Goal: Task Accomplishment & Management: Complete application form

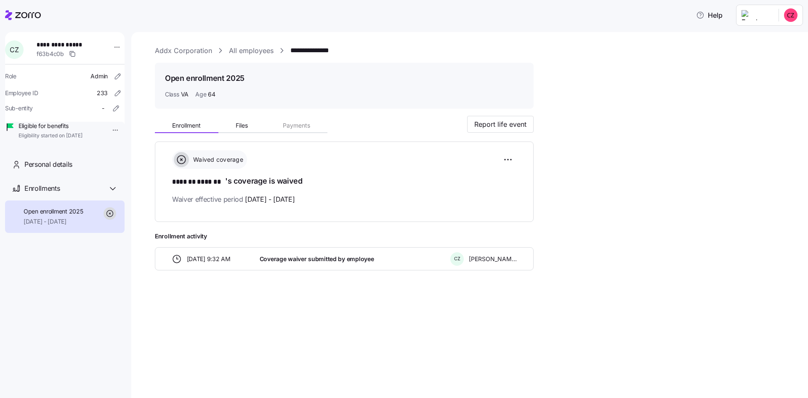
click at [191, 52] on link "Addx Corporation" at bounding box center [183, 50] width 57 height 11
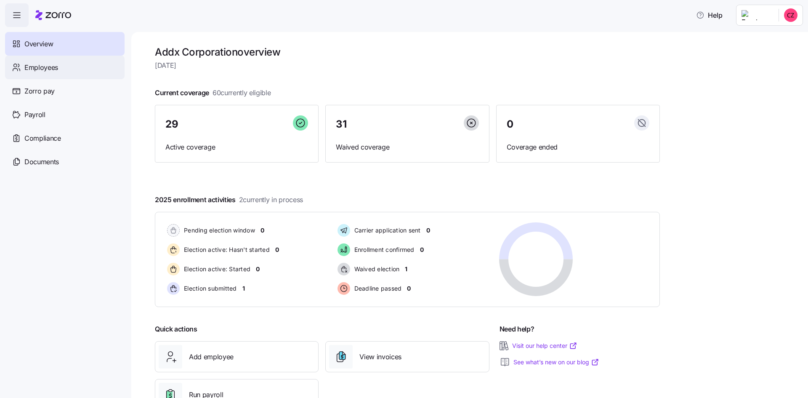
click at [65, 69] on div "Employees" at bounding box center [65, 68] width 120 height 24
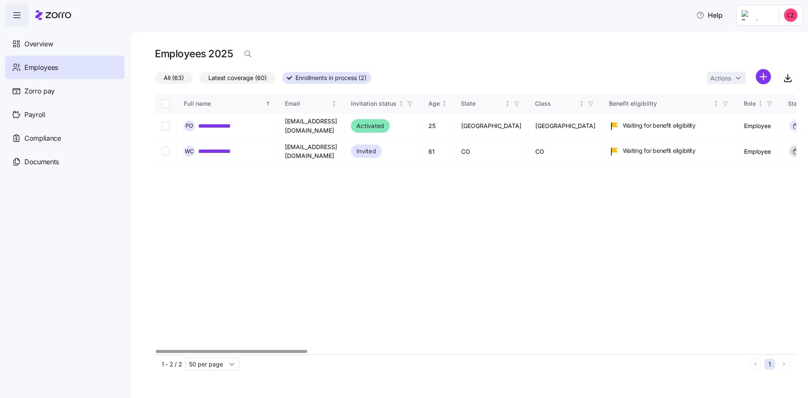
click at [268, 350] on div at bounding box center [232, 351] width 152 height 3
click at [376, 154] on span "Invited" at bounding box center [367, 151] width 20 height 10
click at [228, 350] on div at bounding box center [266, 351] width 152 height 3
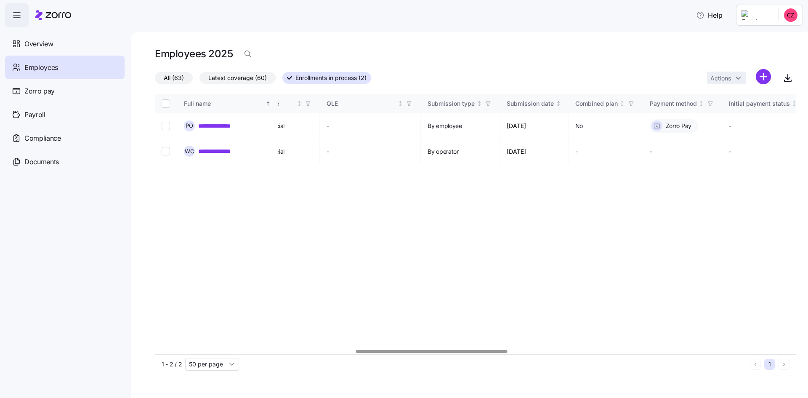
scroll to position [0, 944]
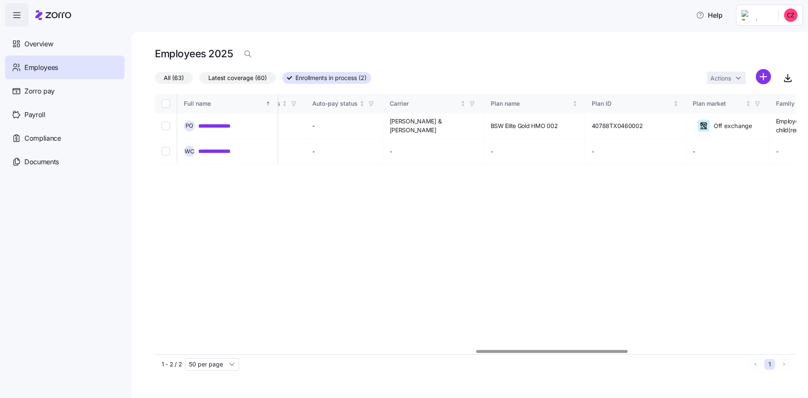
click at [627, 350] on div at bounding box center [553, 351] width 152 height 3
click at [242, 127] on link "**********" at bounding box center [222, 126] width 49 height 8
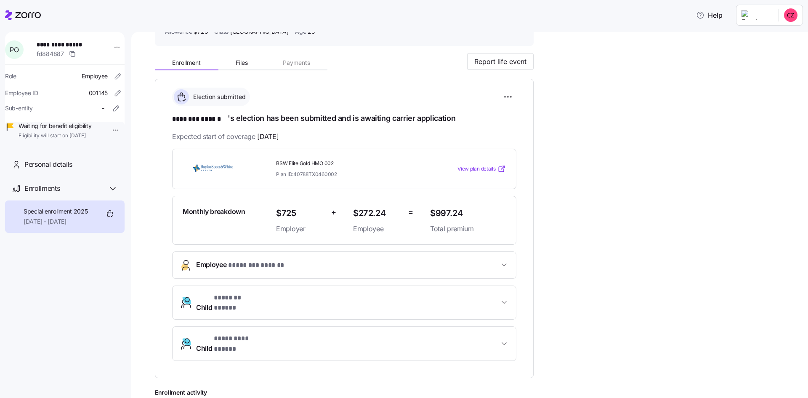
scroll to position [105, 0]
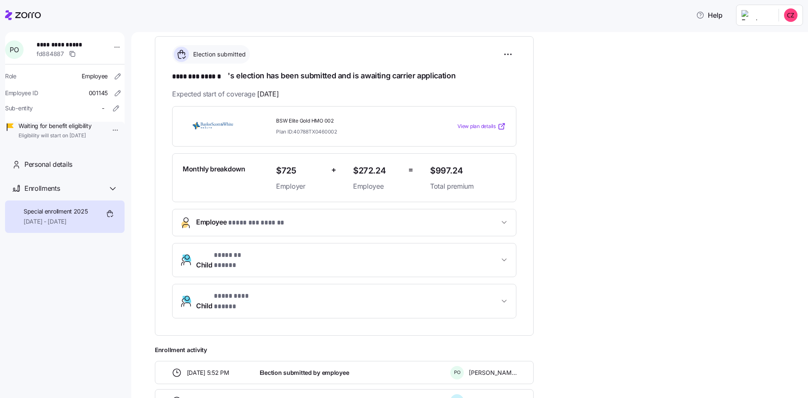
click at [504, 258] on icon "button" at bounding box center [504, 260] width 8 height 8
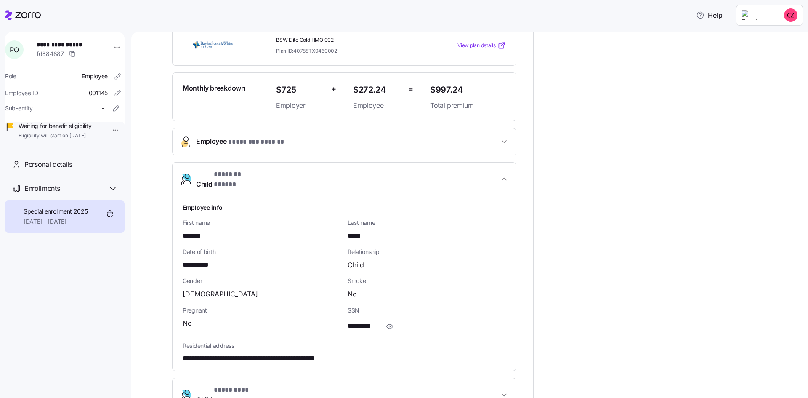
scroll to position [189, 0]
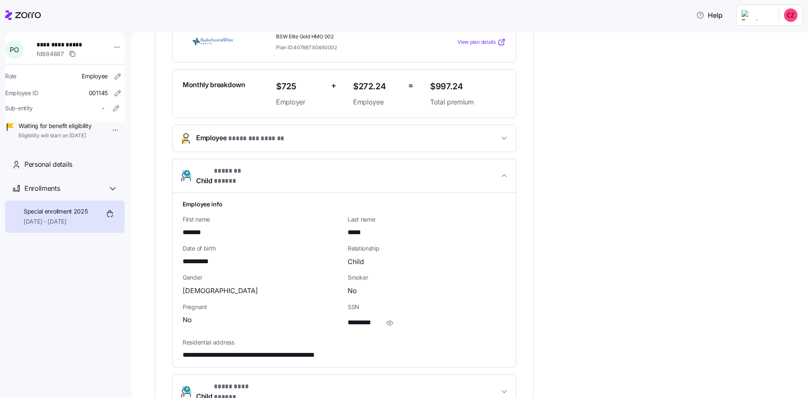
click at [504, 175] on icon "button" at bounding box center [504, 175] width 8 height 8
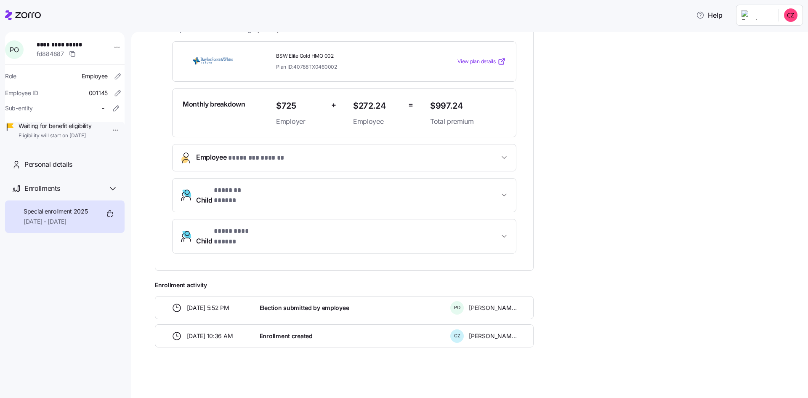
scroll to position [156, 0]
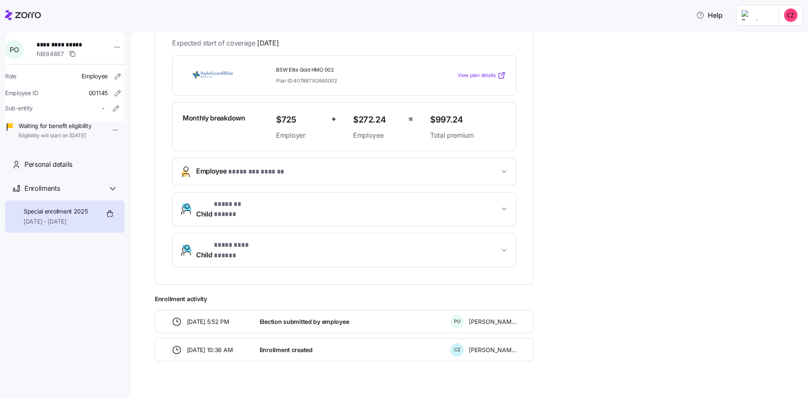
click at [504, 246] on icon "button" at bounding box center [504, 250] width 8 height 8
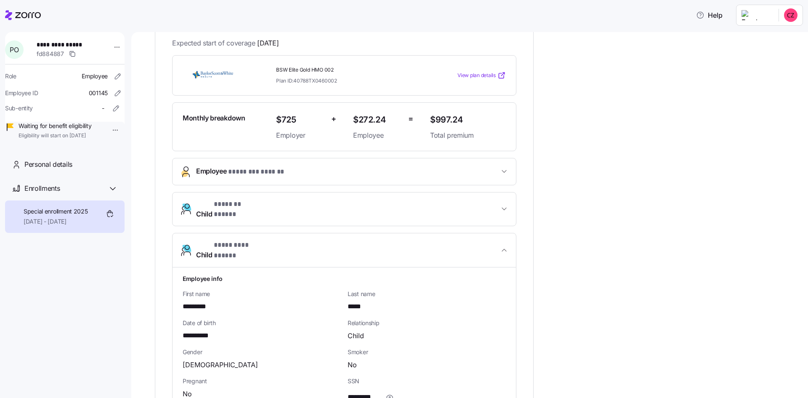
click at [505, 249] on icon "button" at bounding box center [504, 250] width 4 height 2
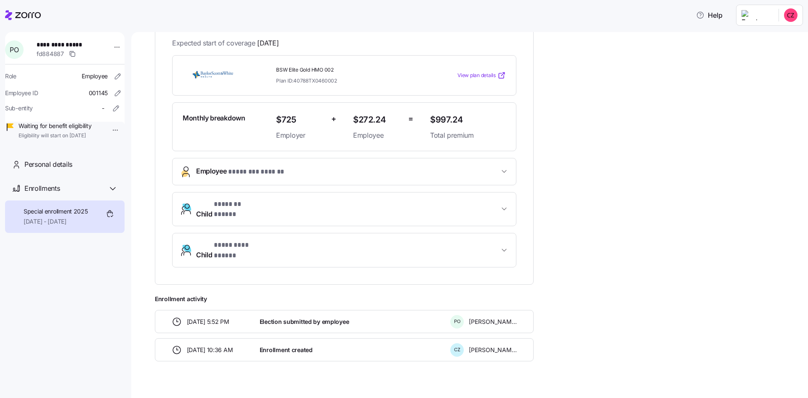
click at [362, 313] on div "Election submitted by employee" at bounding box center [351, 321] width 191 height 17
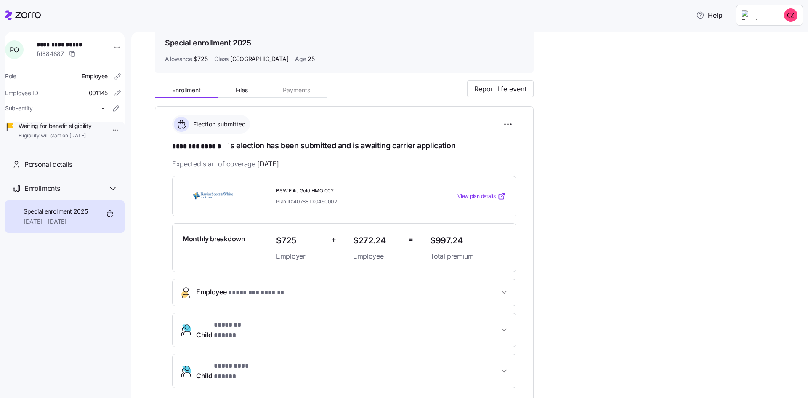
scroll to position [30, 0]
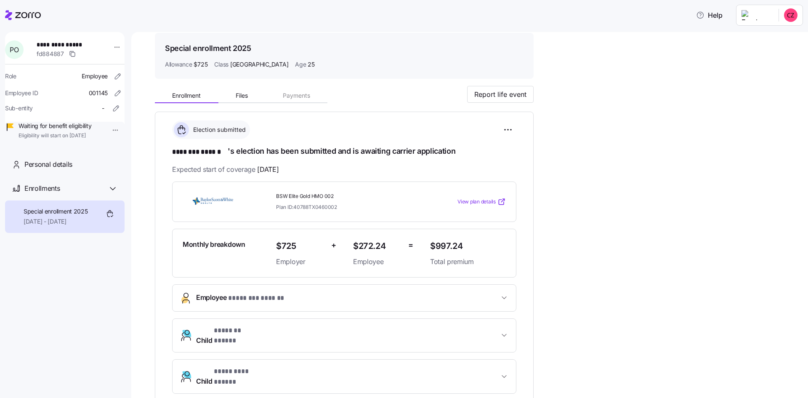
click at [506, 296] on icon "button" at bounding box center [504, 297] width 8 height 8
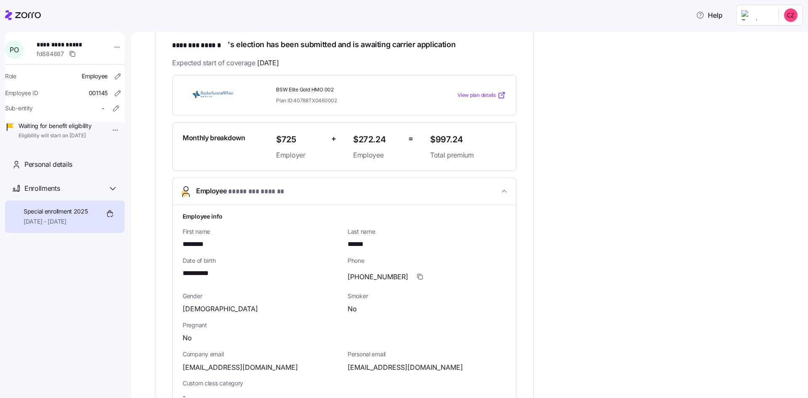
scroll to position [114, 0]
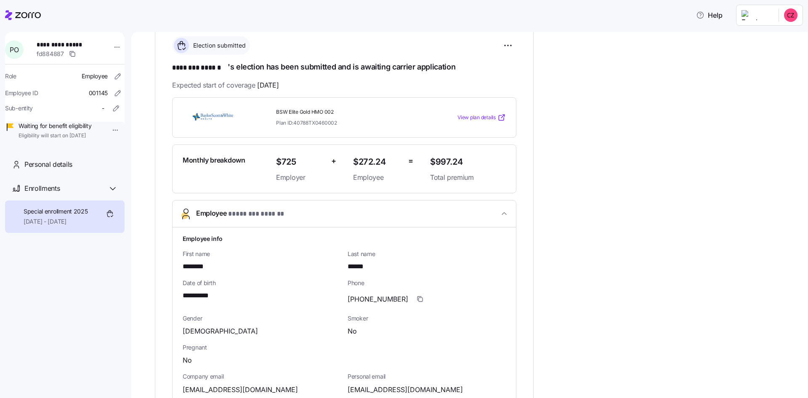
click at [500, 216] on icon "button" at bounding box center [504, 213] width 8 height 8
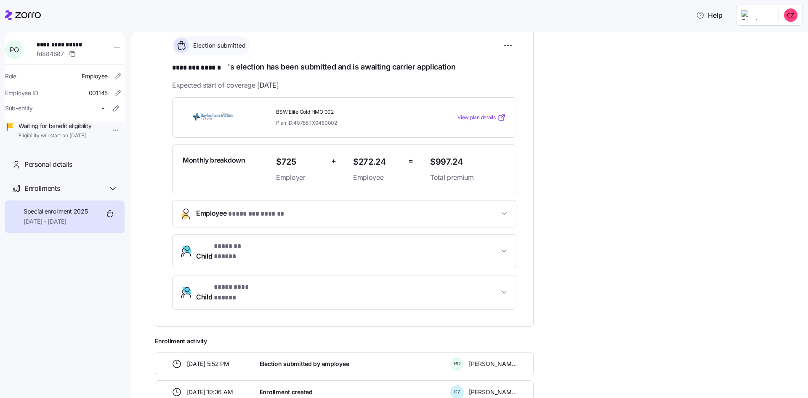
click at [461, 114] on span "View plan details" at bounding box center [477, 118] width 38 height 8
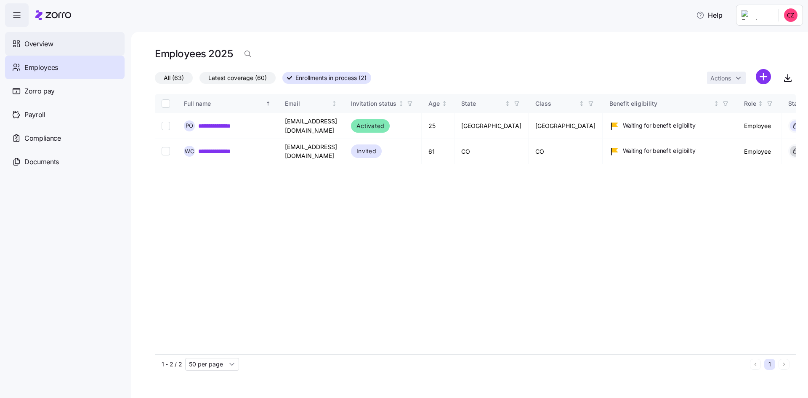
click at [45, 48] on span "Overview" at bounding box center [38, 44] width 29 height 11
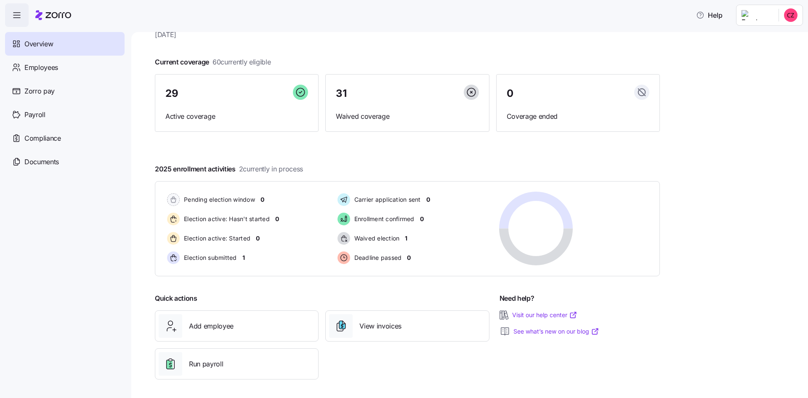
scroll to position [32, 0]
click at [253, 327] on div "Add employee" at bounding box center [237, 324] width 156 height 24
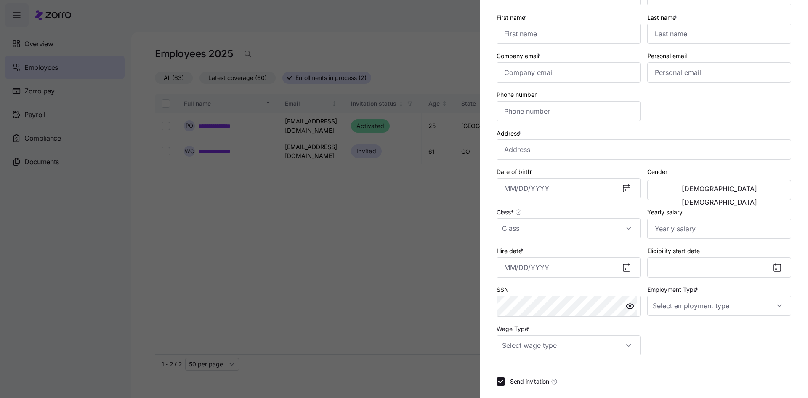
scroll to position [84, 0]
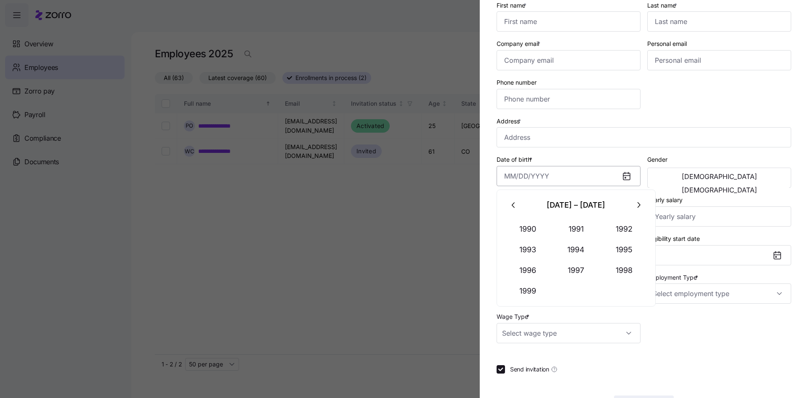
click at [610, 177] on input "Date of birth *" at bounding box center [569, 176] width 144 height 20
click at [638, 202] on icon "button" at bounding box center [638, 204] width 9 height 9
click at [514, 205] on icon "button" at bounding box center [513, 204] width 9 height 9
click at [565, 176] on input "Date of birth *" at bounding box center [569, 176] width 144 height 20
click at [576, 225] on button "1991" at bounding box center [576, 229] width 48 height 20
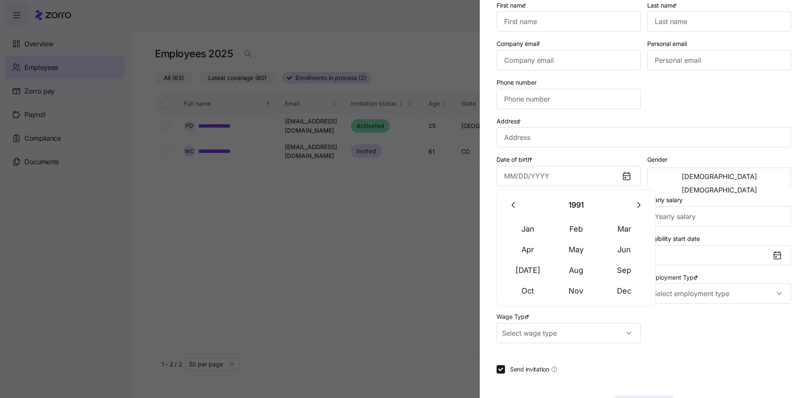
click at [638, 205] on icon "button" at bounding box center [638, 204] width 9 height 9
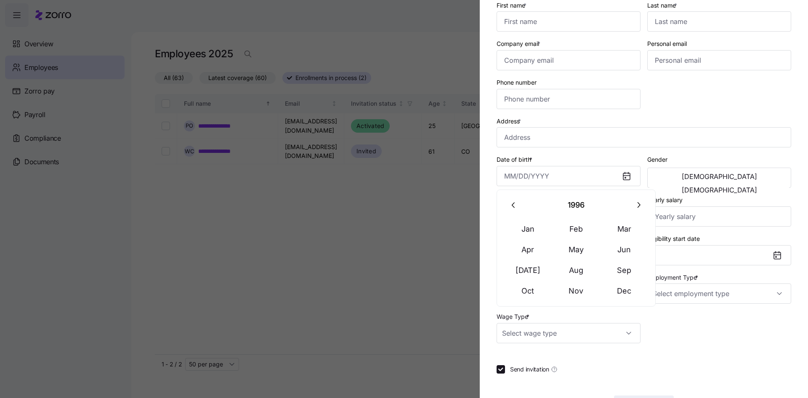
click at [623, 179] on icon at bounding box center [626, 176] width 7 height 7
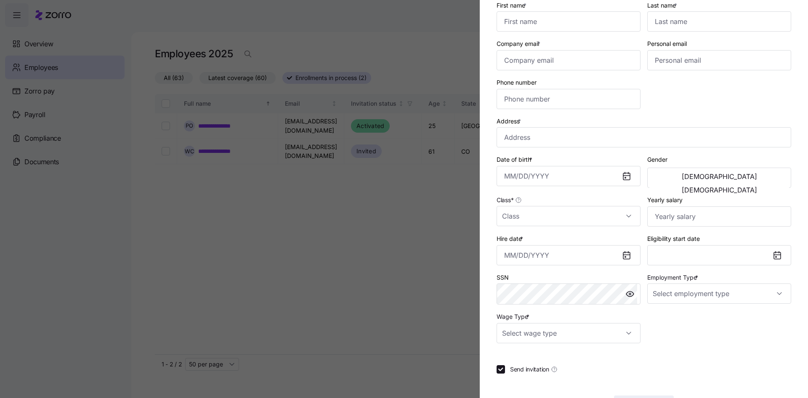
click at [623, 176] on icon at bounding box center [626, 176] width 7 height 7
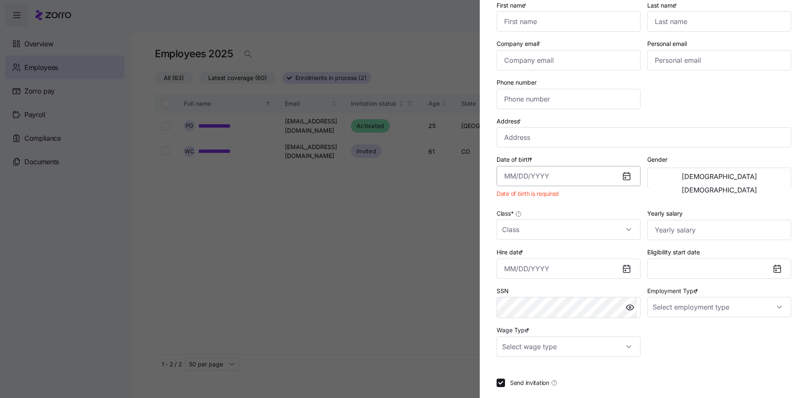
click at [577, 174] on input "Date of birth *" at bounding box center [569, 176] width 144 height 20
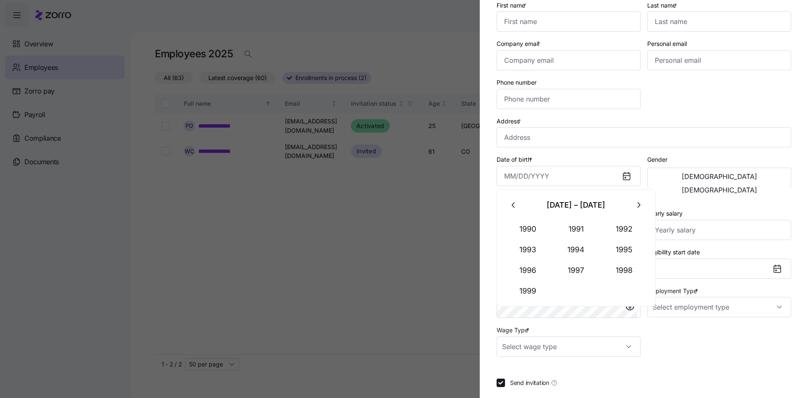
click at [670, 205] on div "Yearly salary" at bounding box center [719, 224] width 151 height 39
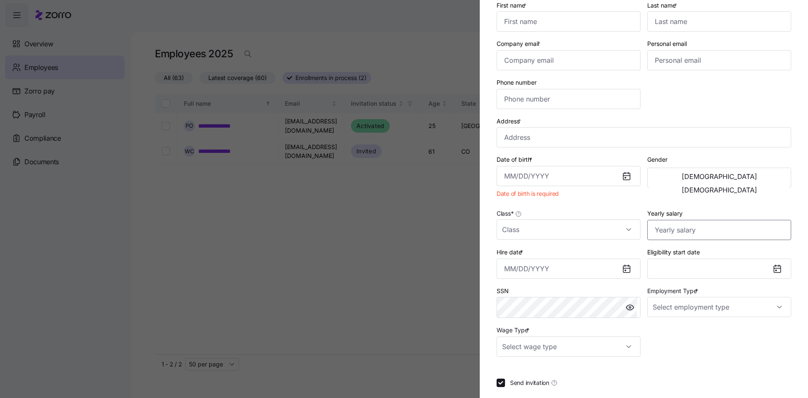
click at [675, 231] on input "Yearly salary" at bounding box center [719, 230] width 144 height 20
type input "$1"
click at [597, 269] on input "Hire date *" at bounding box center [569, 268] width 144 height 20
click at [623, 269] on icon at bounding box center [626, 269] width 7 height 7
click at [611, 269] on input "Hire date *" at bounding box center [569, 268] width 144 height 20
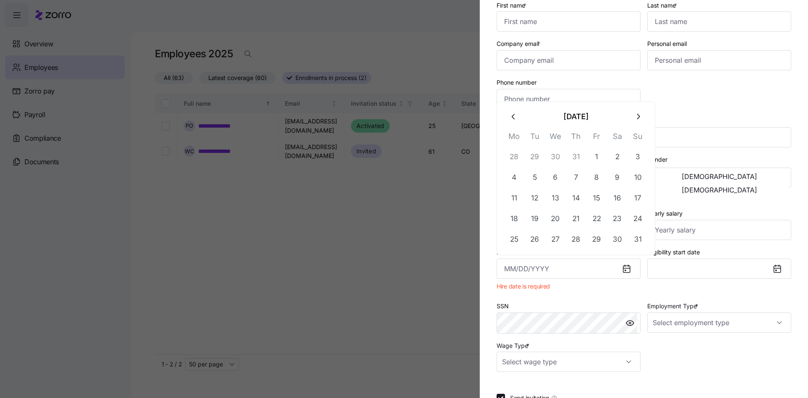
click at [634, 282] on div "Hire date * Hire date is required" at bounding box center [568, 270] width 151 height 54
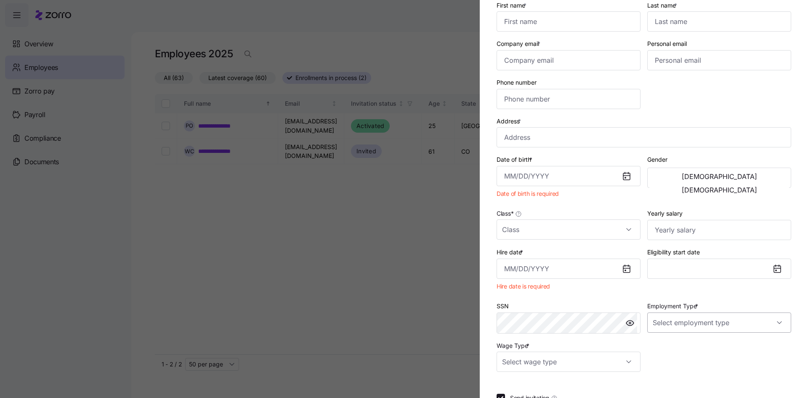
click at [679, 322] on input "Employment Type *" at bounding box center [719, 322] width 144 height 20
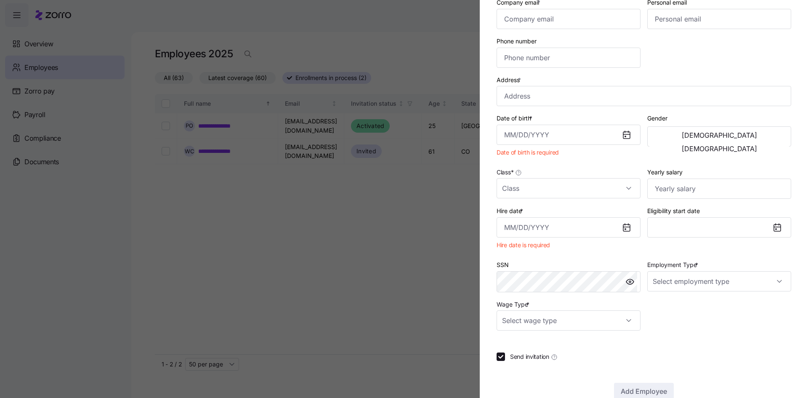
scroll to position [126, 0]
click at [626, 320] on input "Wage Type *" at bounding box center [569, 319] width 144 height 20
click at [626, 320] on div at bounding box center [569, 319] width 144 height 20
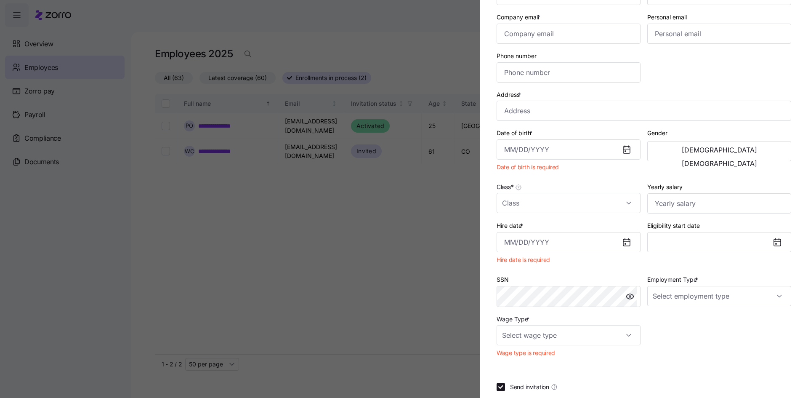
scroll to position [105, 0]
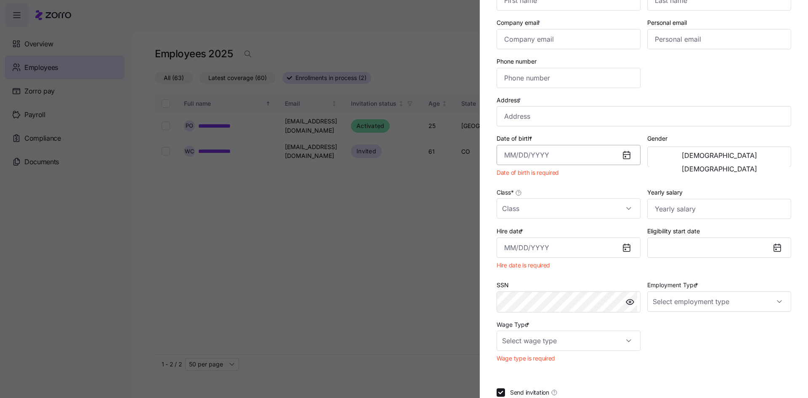
click at [589, 159] on input "Date of birth *" at bounding box center [569, 155] width 144 height 20
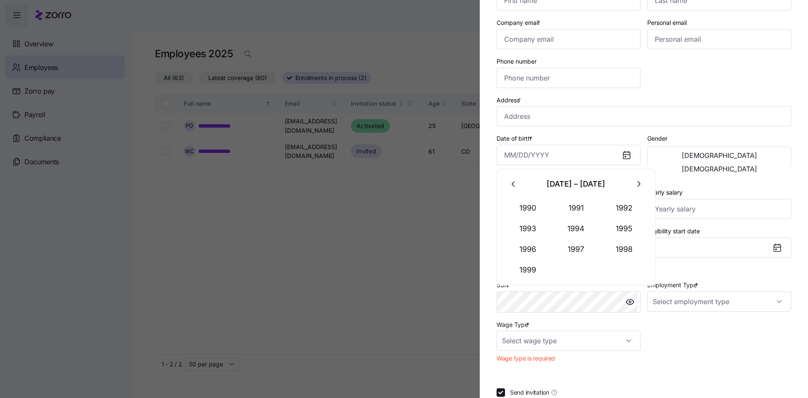
click at [638, 181] on icon "button" at bounding box center [638, 183] width 9 height 9
click at [514, 182] on icon "button" at bounding box center [513, 183] width 3 height 5
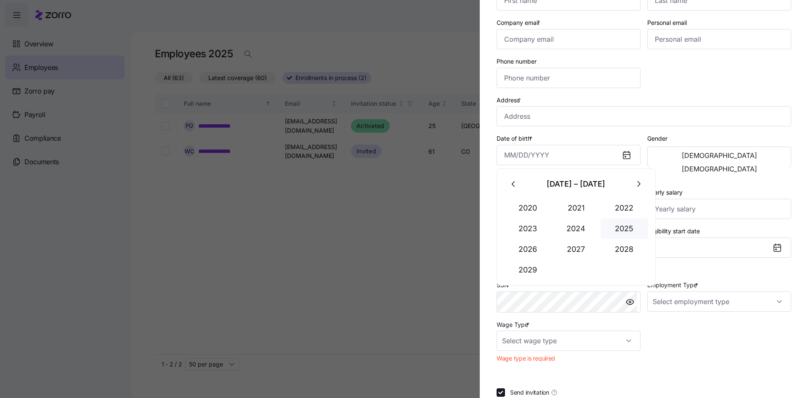
click at [621, 225] on button "2025" at bounding box center [625, 228] width 48 height 20
click at [590, 157] on input "Date of birth *" at bounding box center [569, 155] width 144 height 20
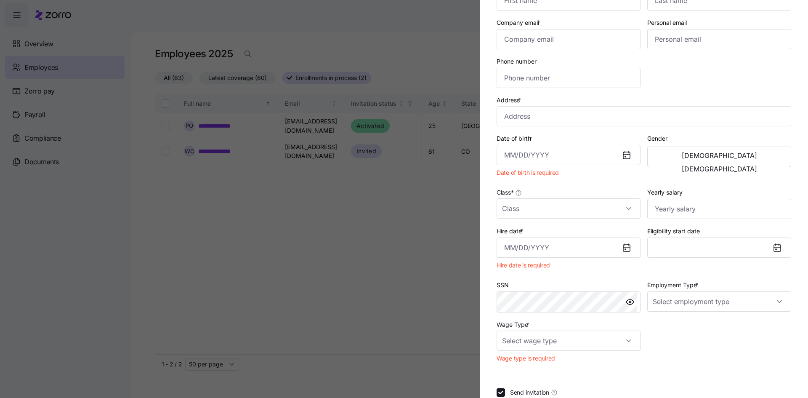
click at [681, 175] on div "Gender Male Female" at bounding box center [719, 157] width 151 height 54
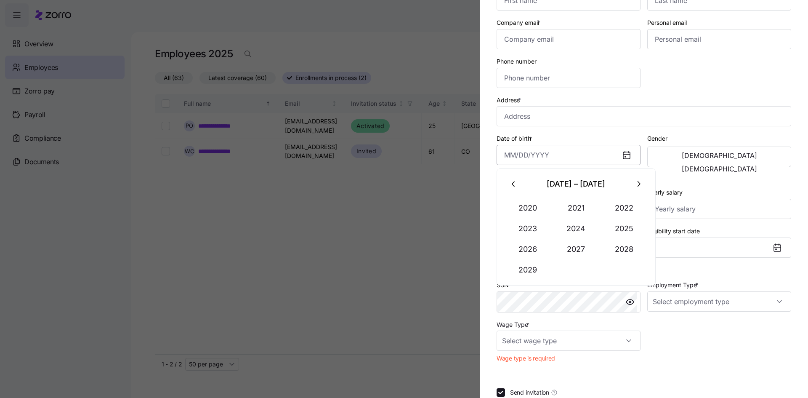
click at [524, 158] on input "Date of birth *" at bounding box center [569, 155] width 144 height 20
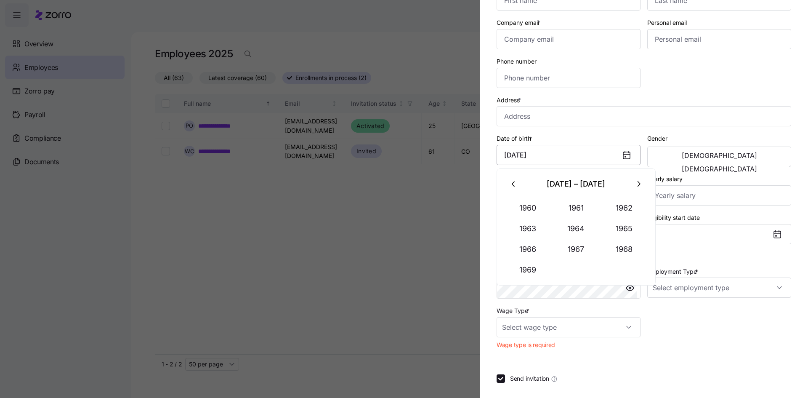
click at [551, 159] on input "01/24/1961" at bounding box center [569, 155] width 144 height 20
click at [712, 211] on div "Eligibility start date" at bounding box center [719, 236] width 151 height 54
click at [582, 159] on input "January 24, 1961" at bounding box center [569, 155] width 144 height 20
type input "J"
type input "January 2, 2001"
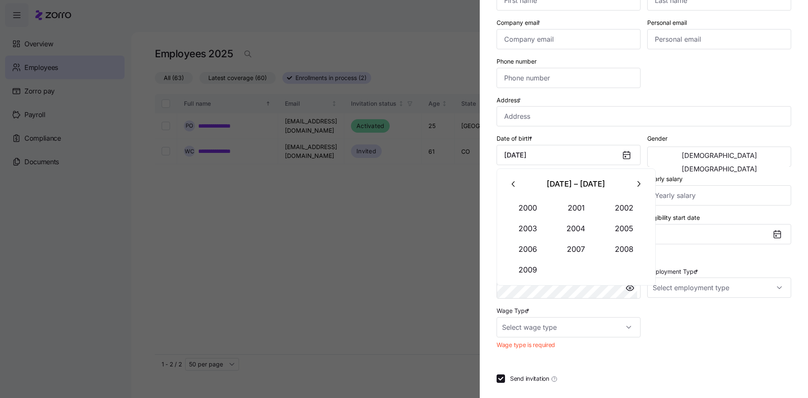
click at [602, 135] on div "Date of birth * January 2, 2001" at bounding box center [569, 149] width 144 height 32
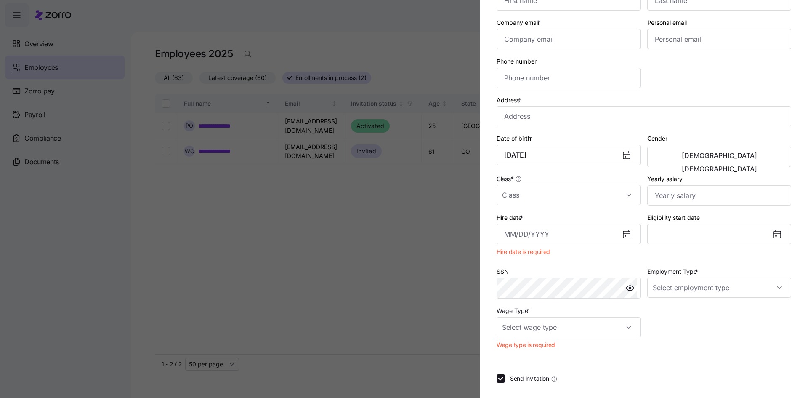
click at [452, 304] on div at bounding box center [404, 199] width 808 height 398
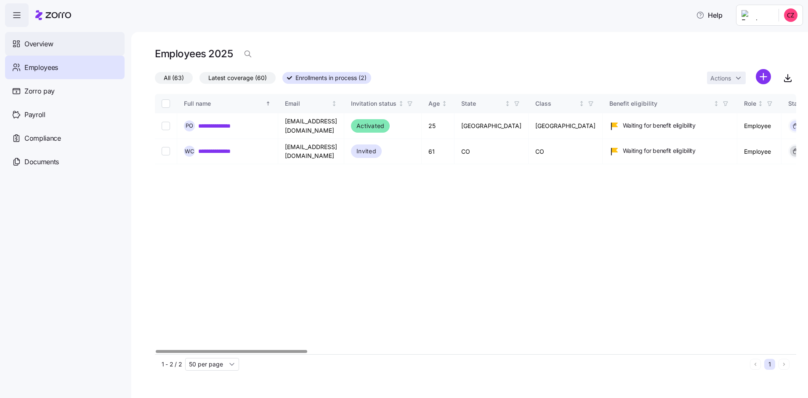
click at [45, 44] on span "Overview" at bounding box center [38, 44] width 29 height 11
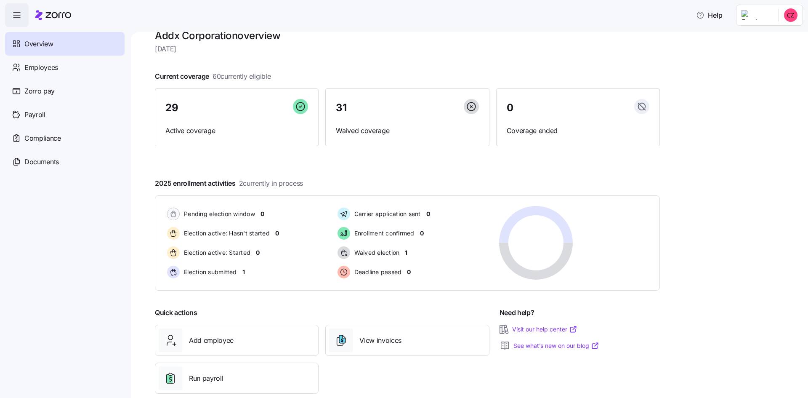
scroll to position [32, 0]
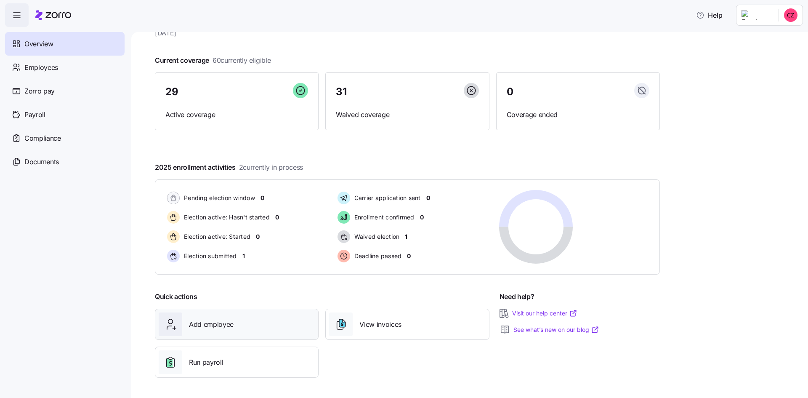
click at [225, 322] on span "Add employee" at bounding box center [211, 324] width 45 height 11
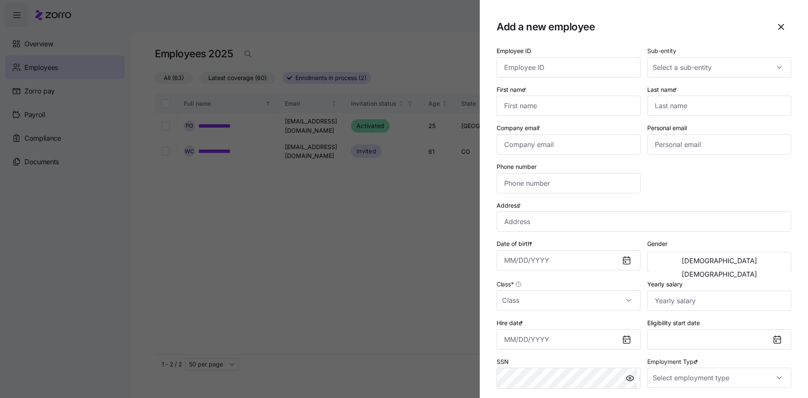
click at [303, 281] on div at bounding box center [404, 199] width 808 height 398
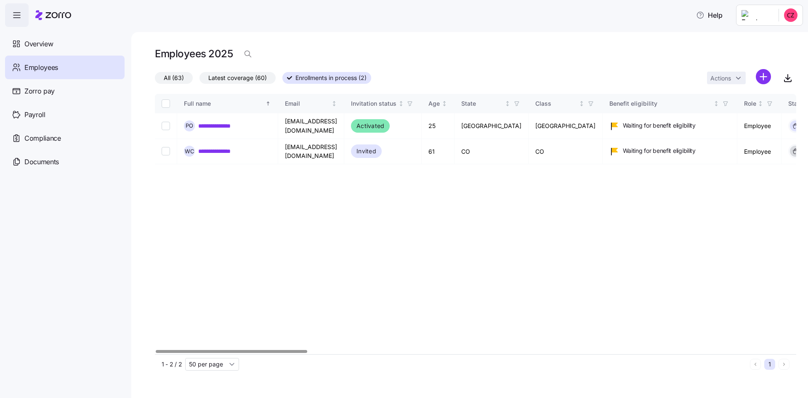
click at [78, 73] on div "Employees" at bounding box center [65, 68] width 120 height 24
click at [49, 45] on span "Overview" at bounding box center [38, 44] width 29 height 11
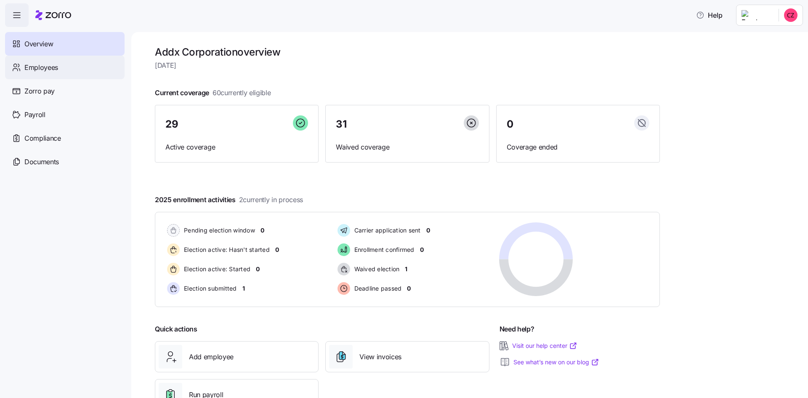
click at [66, 67] on div "Employees" at bounding box center [65, 68] width 120 height 24
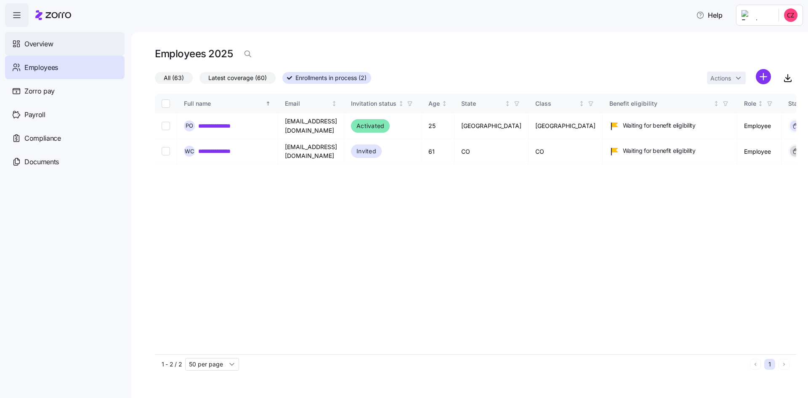
click at [48, 44] on span "Overview" at bounding box center [38, 44] width 29 height 11
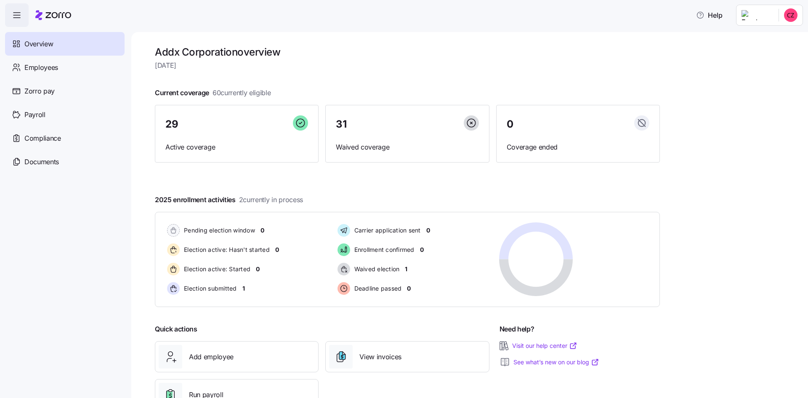
click at [17, 16] on icon "button" at bounding box center [17, 15] width 10 height 10
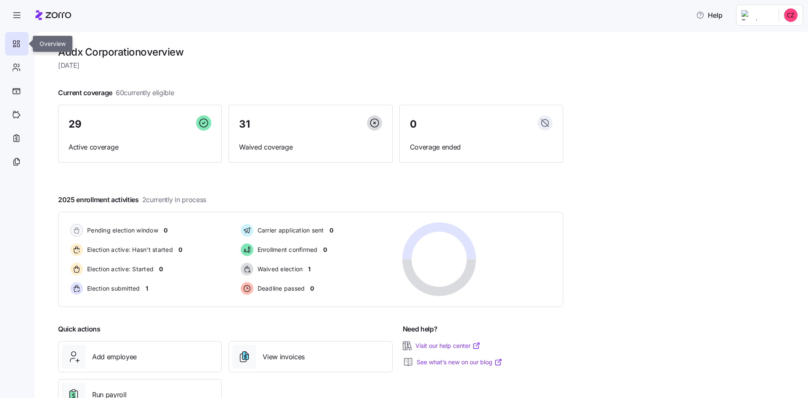
click at [16, 43] on icon at bounding box center [16, 44] width 9 height 10
click at [14, 20] on span "button" at bounding box center [16, 15] width 23 height 23
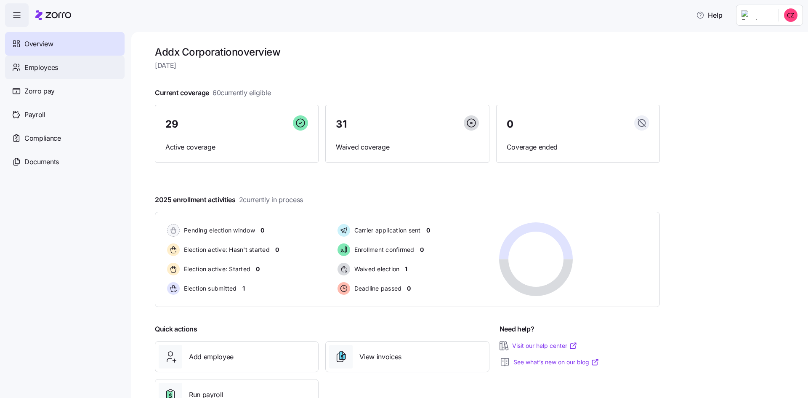
click at [48, 65] on span "Employees" at bounding box center [41, 67] width 34 height 11
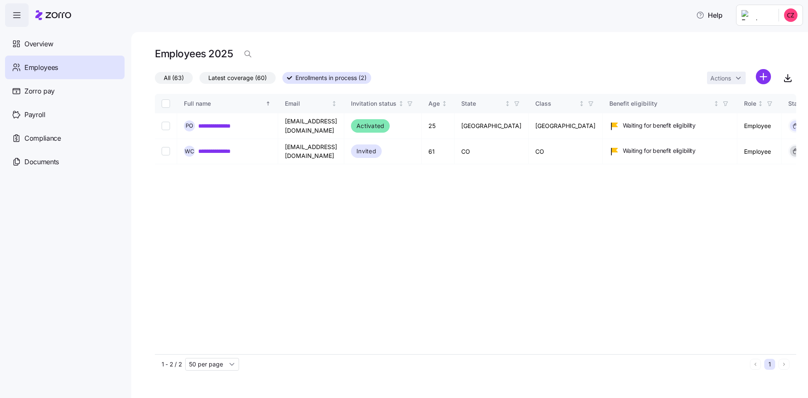
click at [184, 78] on span "All (63)" at bounding box center [174, 77] width 20 height 11
click at [155, 80] on input "All (63)" at bounding box center [155, 80] width 0 height 0
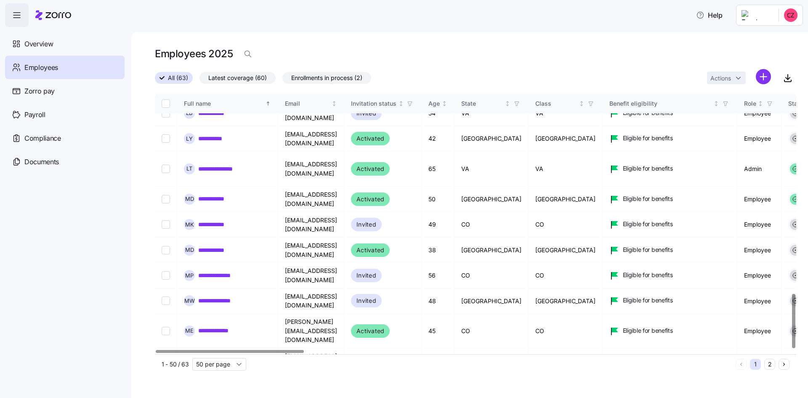
scroll to position [952, 0]
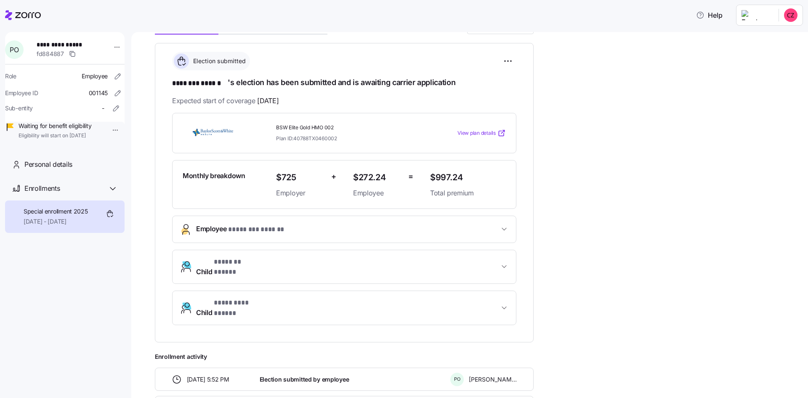
scroll to position [105, 0]
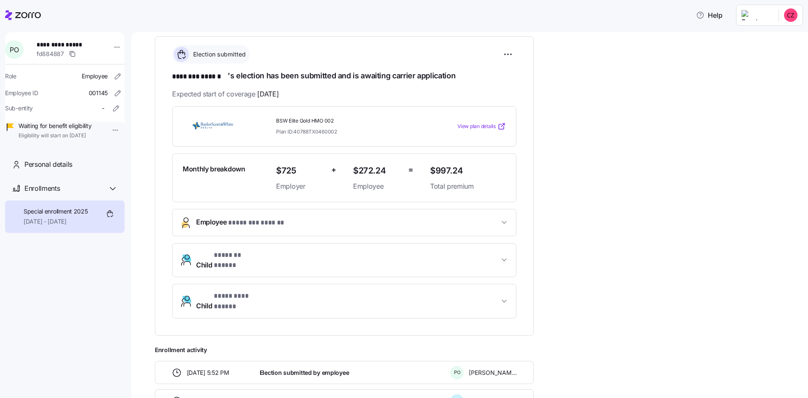
click at [502, 257] on icon "button" at bounding box center [504, 260] width 8 height 8
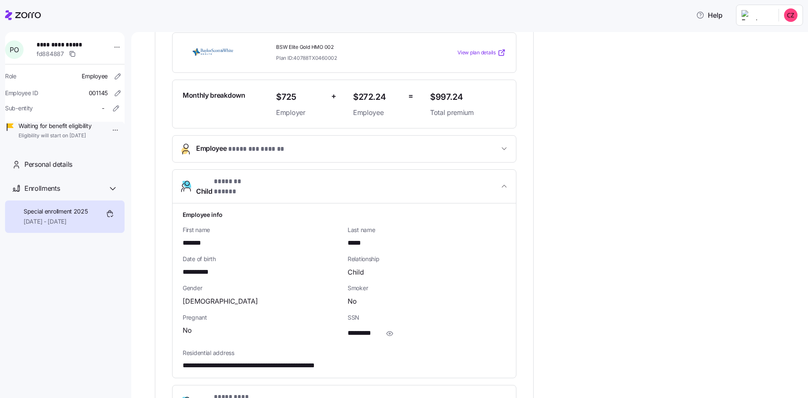
scroll to position [331, 0]
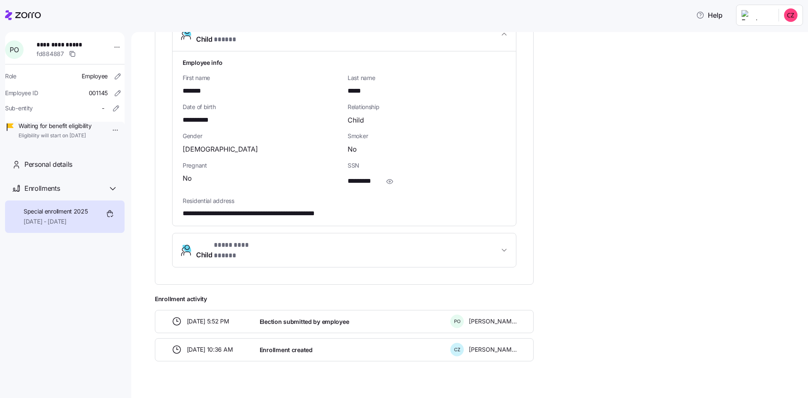
click at [501, 246] on icon "button" at bounding box center [504, 250] width 8 height 8
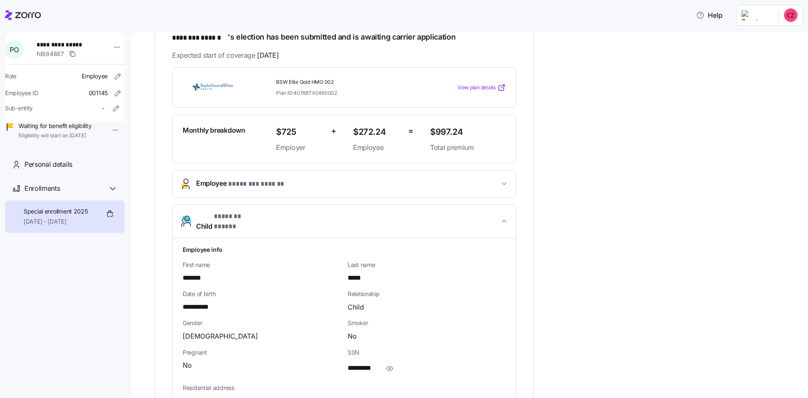
scroll to position [147, 0]
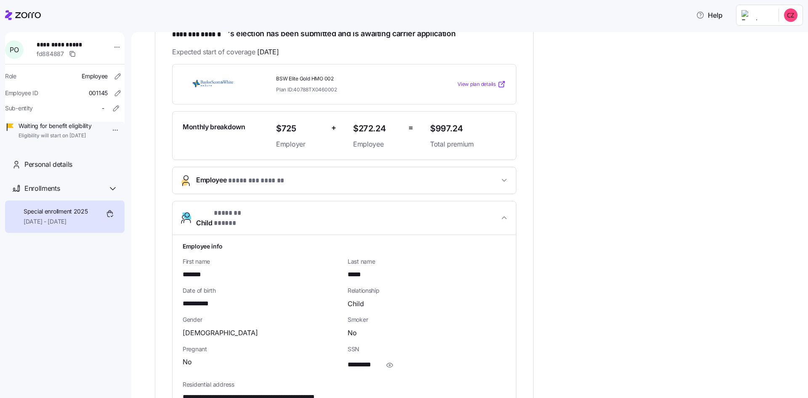
click at [503, 181] on icon "button" at bounding box center [504, 180] width 8 height 8
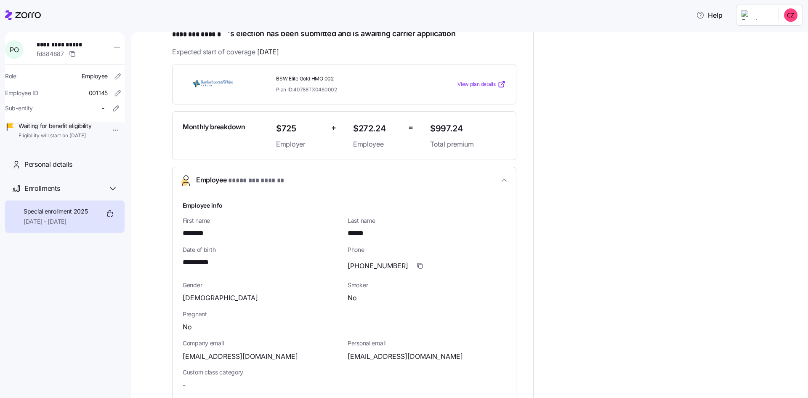
click at [503, 181] on icon "button" at bounding box center [504, 180] width 8 height 8
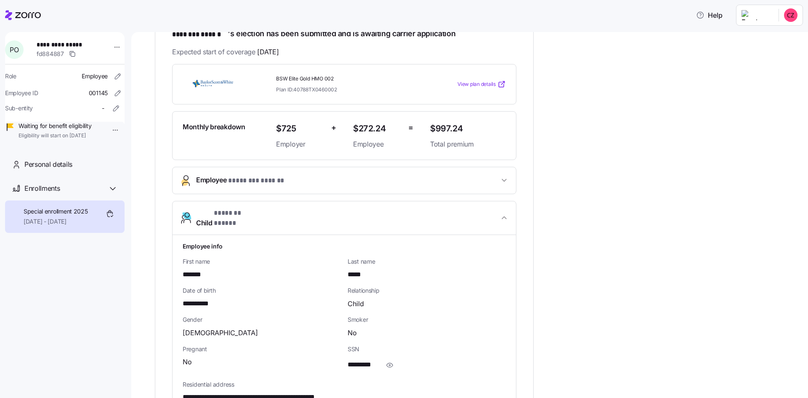
click at [502, 214] on icon "button" at bounding box center [504, 217] width 8 height 8
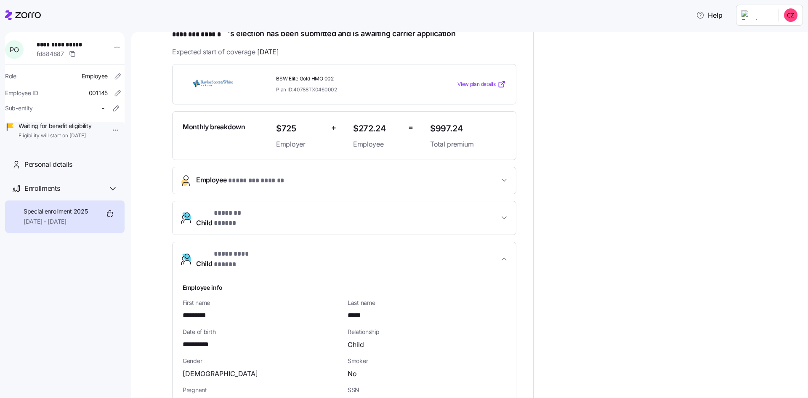
click at [502, 255] on icon "button" at bounding box center [504, 259] width 8 height 8
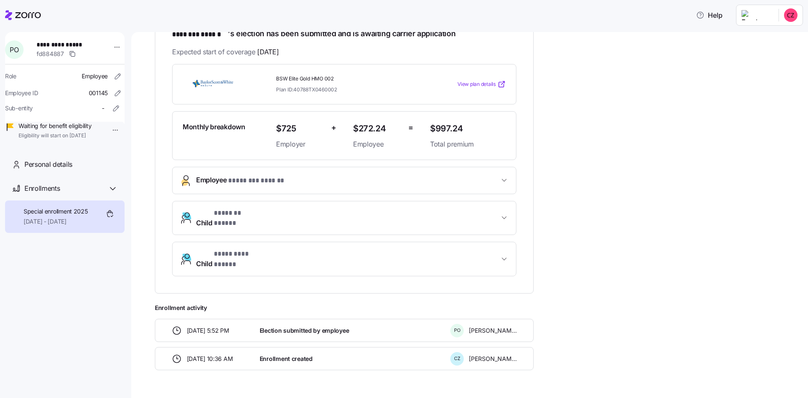
click at [314, 326] on span "Election submitted by employee" at bounding box center [305, 330] width 90 height 8
